Goal: Information Seeking & Learning: Learn about a topic

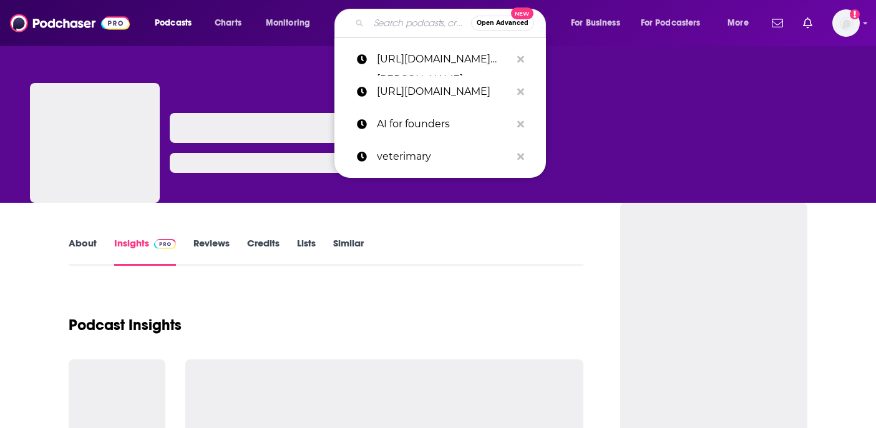
click at [389, 26] on input "Search podcasts, credits, & more..." at bounding box center [420, 23] width 102 height 20
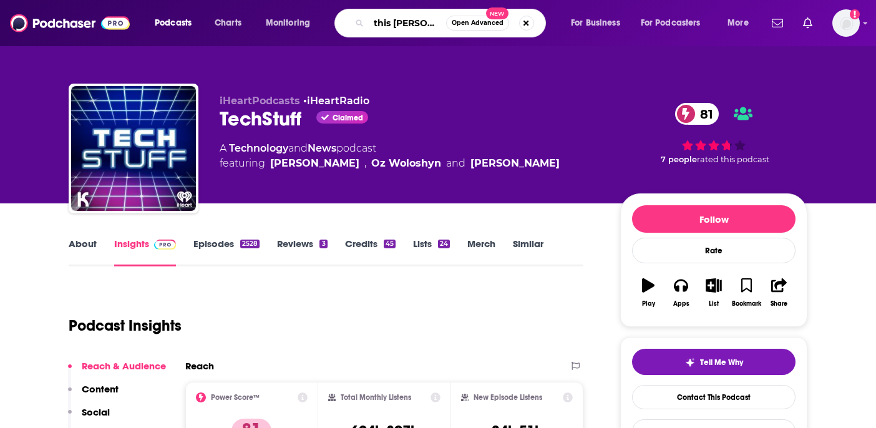
type input "this [PERSON_NAME]'d in"
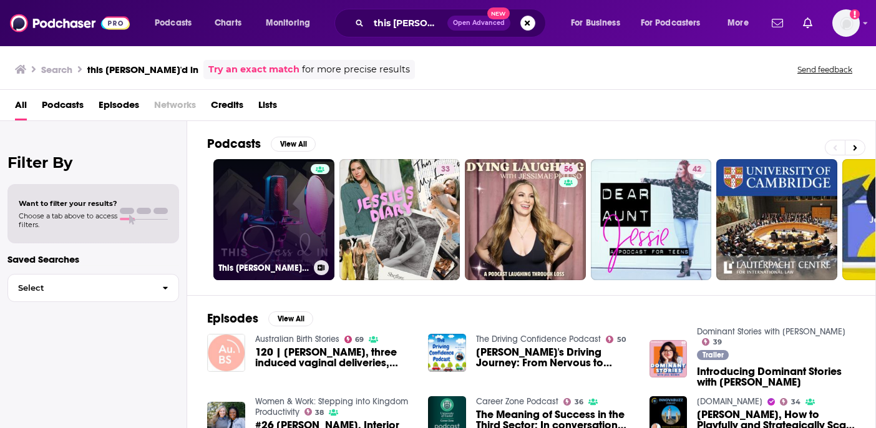
click at [258, 236] on link "This [PERSON_NAME]'d In" at bounding box center [273, 219] width 121 height 121
